Goal: Use online tool/utility: Utilize a website feature to perform a specific function

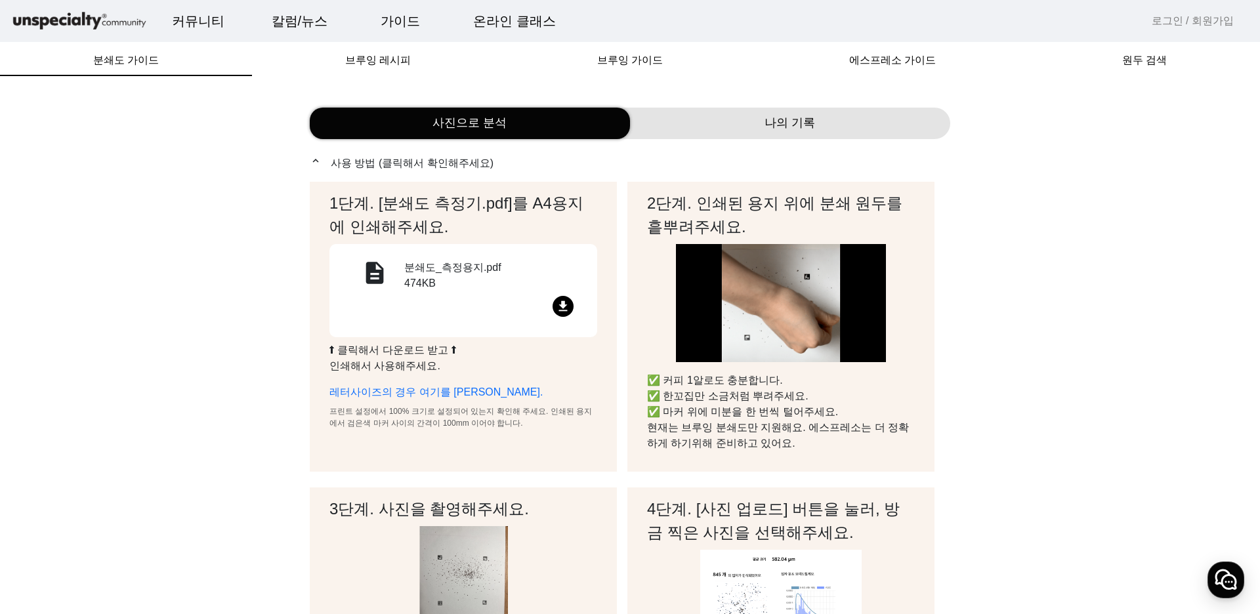
click at [568, 304] on mat-icon "file_download" at bounding box center [562, 306] width 21 height 21
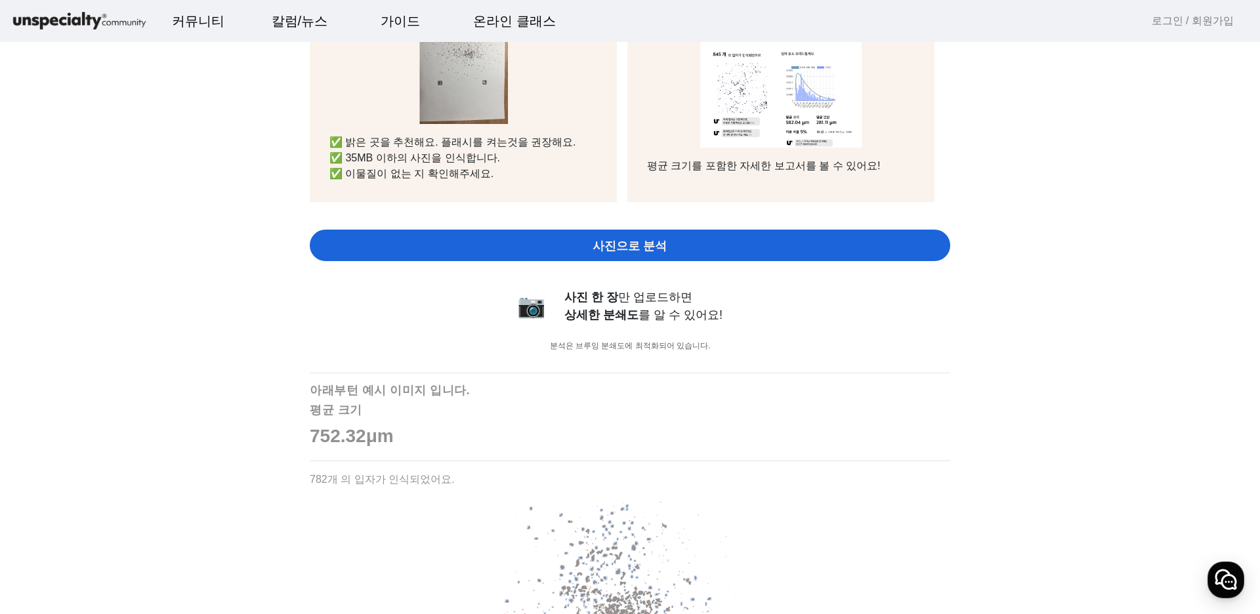
scroll to position [607, 0]
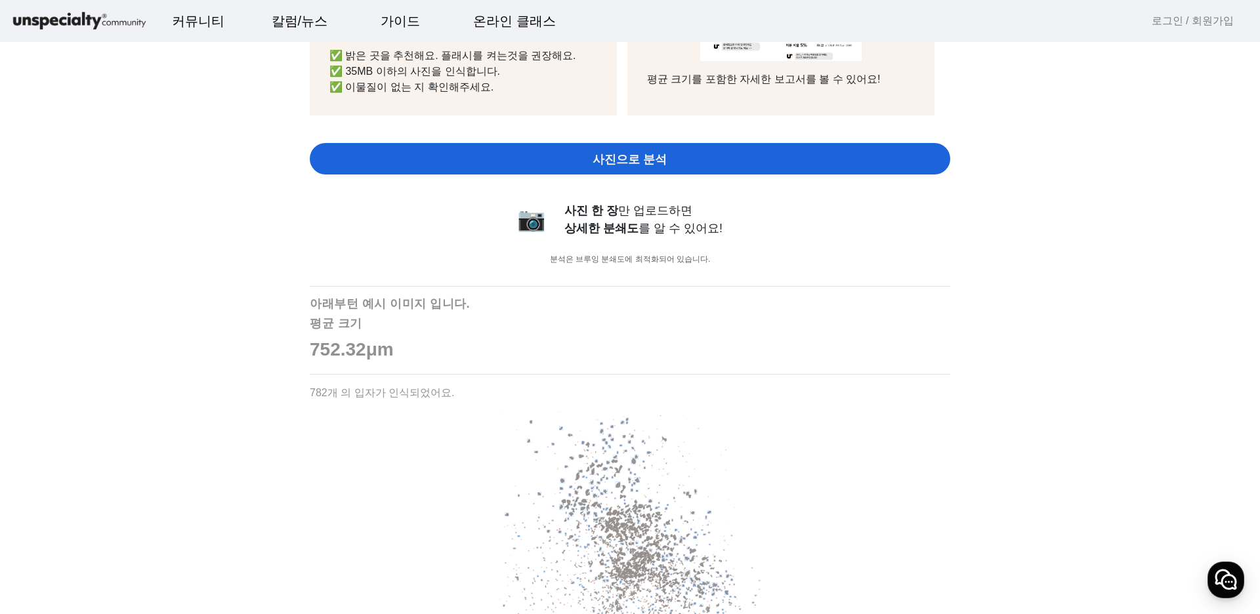
click at [637, 158] on span "사진으로 분석" at bounding box center [629, 160] width 74 height 18
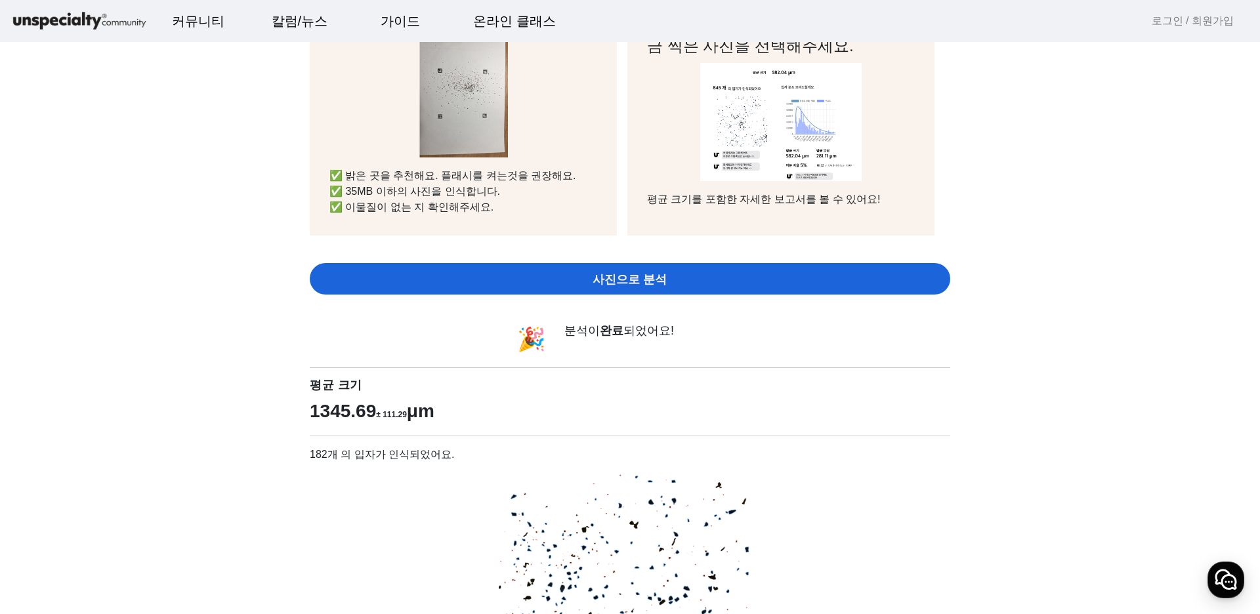
scroll to position [476, 0]
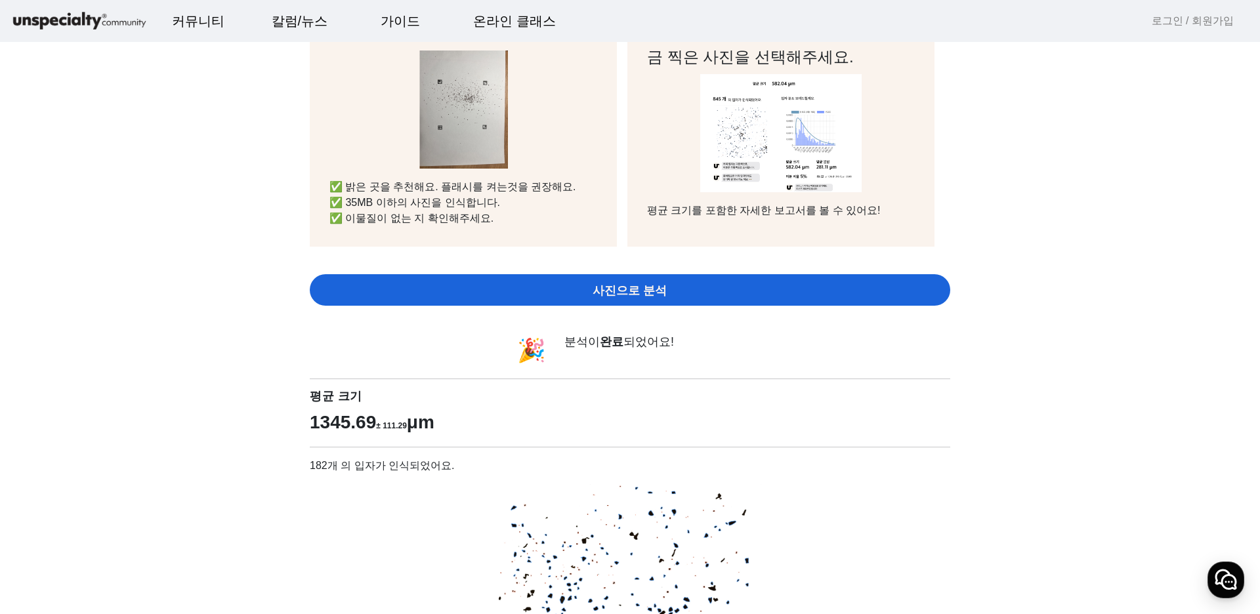
click at [608, 291] on span "사진으로 분석" at bounding box center [629, 291] width 74 height 18
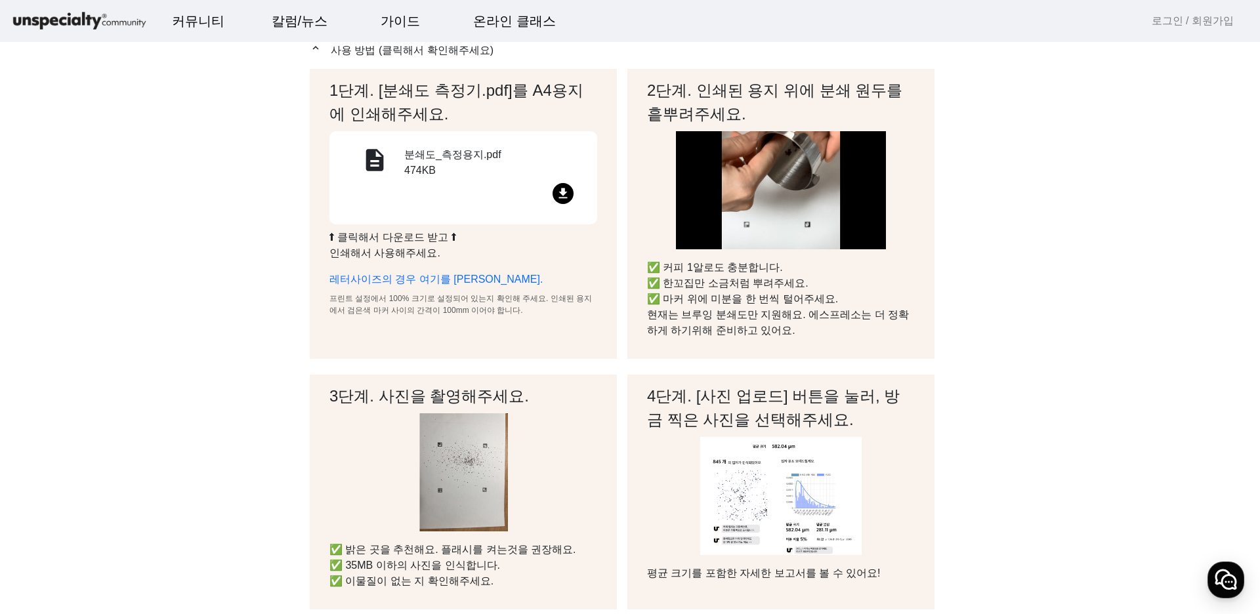
scroll to position [0, 0]
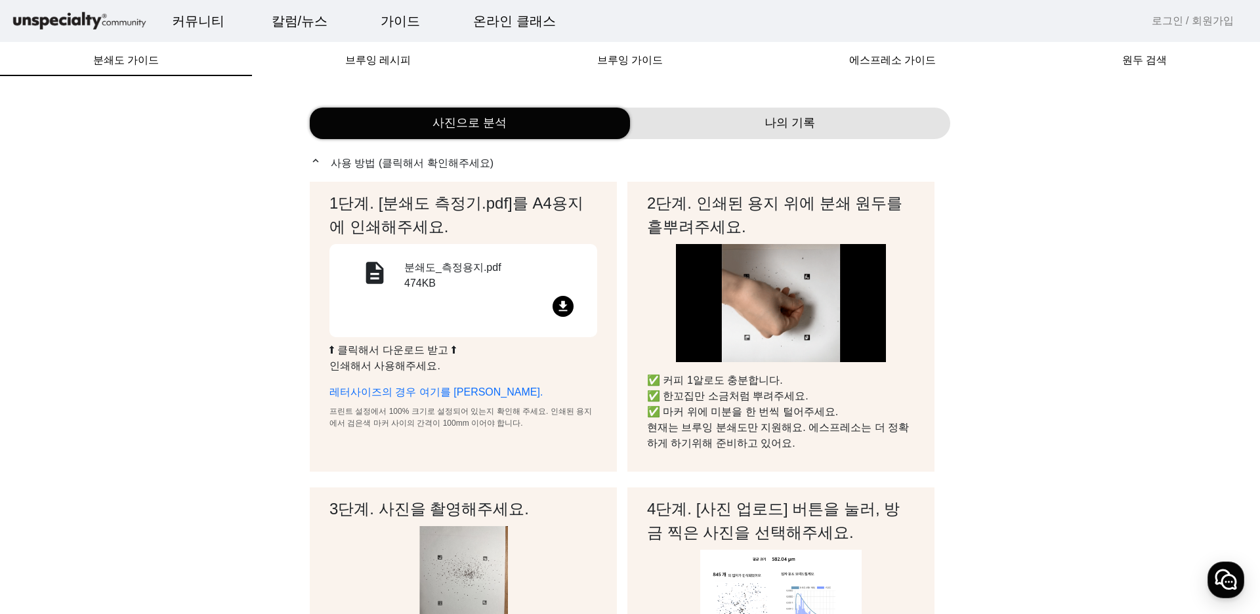
click at [789, 119] on span "나의 기록" at bounding box center [789, 123] width 51 height 18
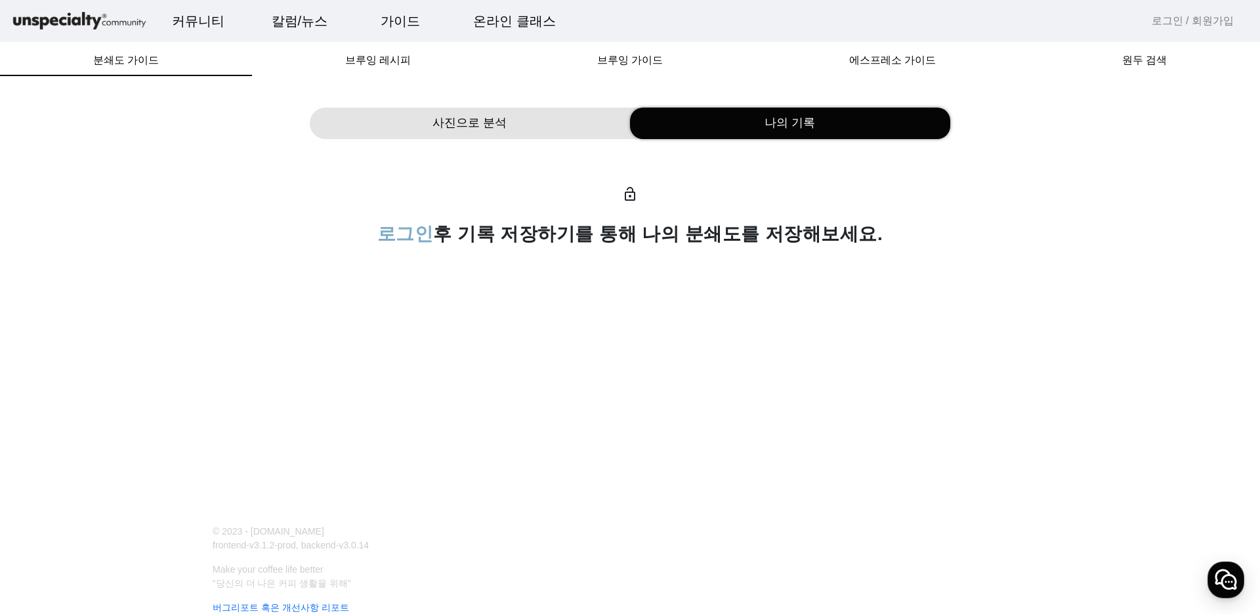
click at [496, 125] on span "사진으로 분석" at bounding box center [469, 123] width 74 height 18
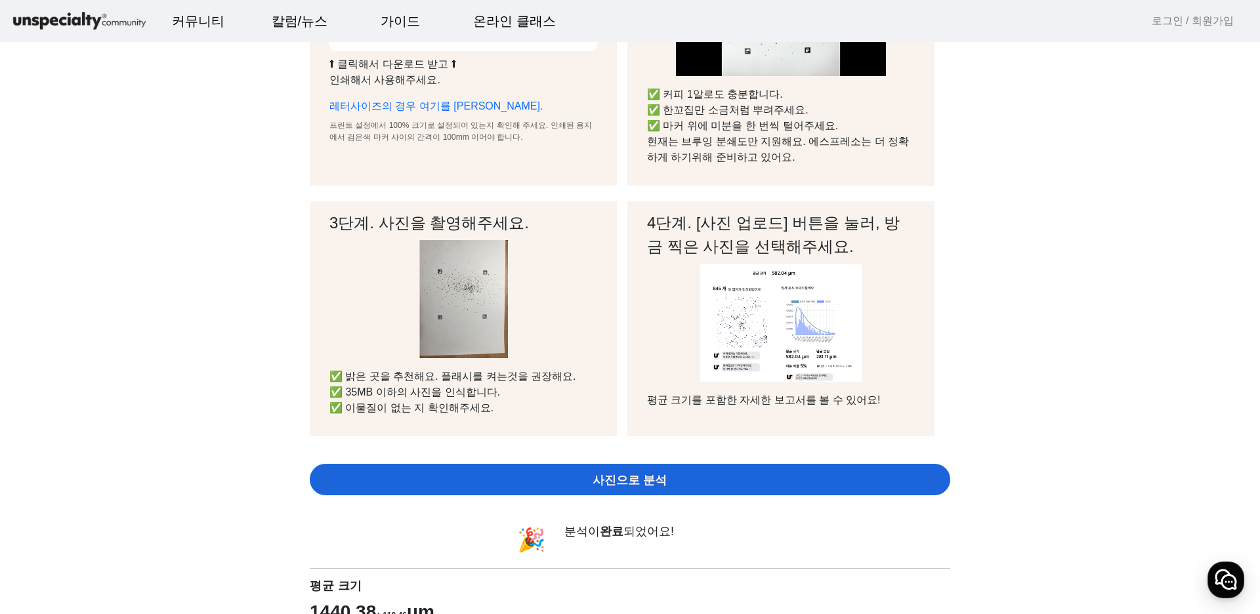
scroll to position [459, 0]
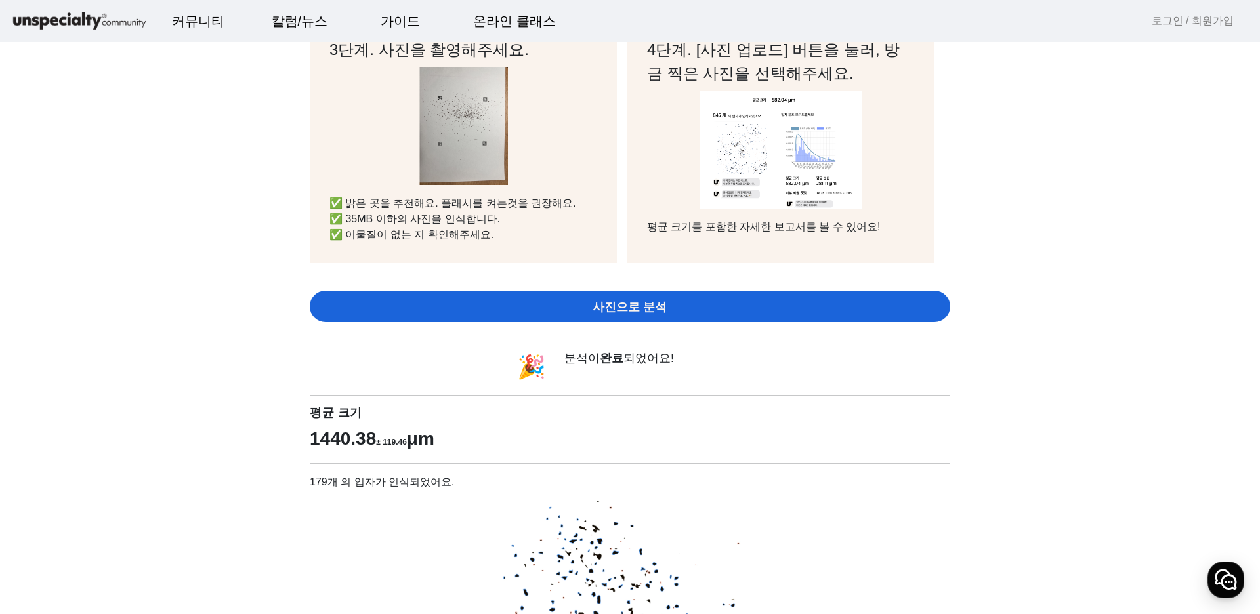
click at [651, 316] on div "사진으로 분석" at bounding box center [630, 306] width 640 height 31
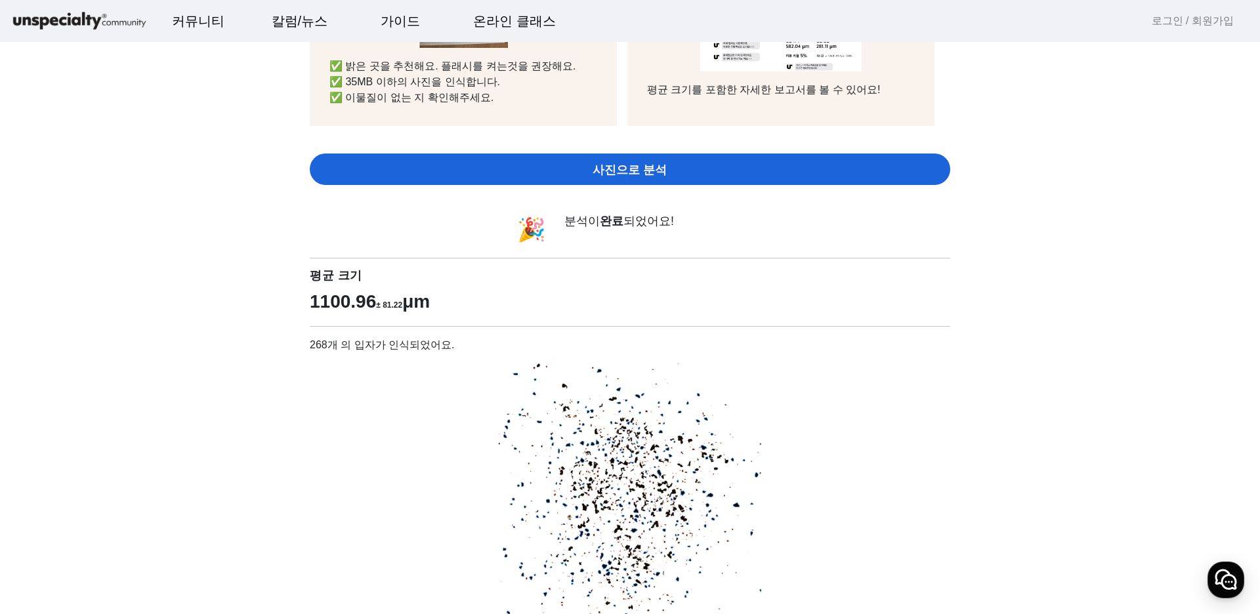
scroll to position [590, 0]
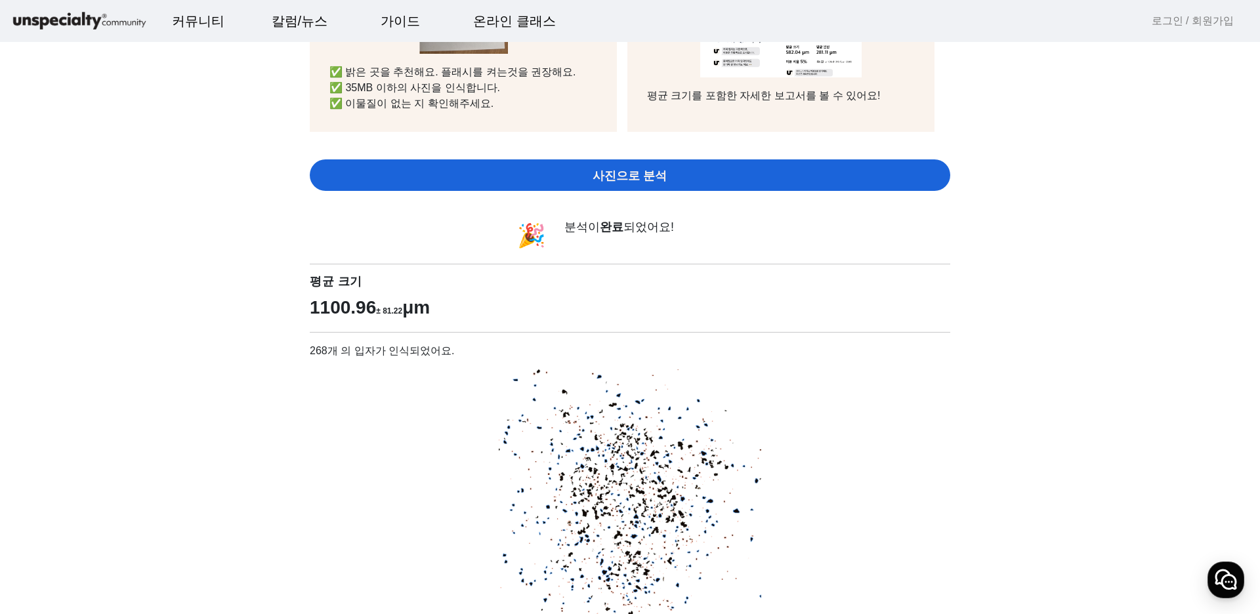
click at [632, 176] on span "사진으로 분석" at bounding box center [629, 176] width 74 height 18
